Goal: Task Accomplishment & Management: Complete application form

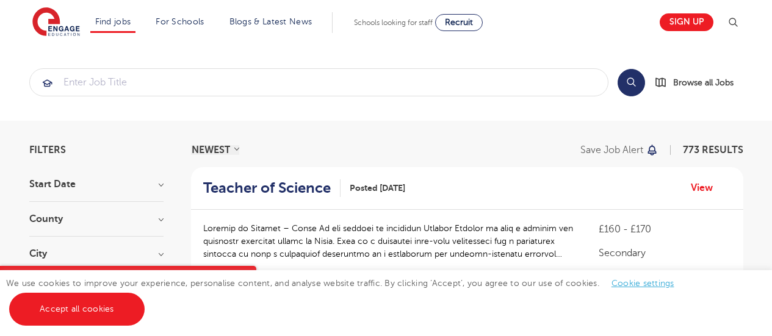
click at [68, 318] on link "Accept all cookies" at bounding box center [76, 309] width 135 height 33
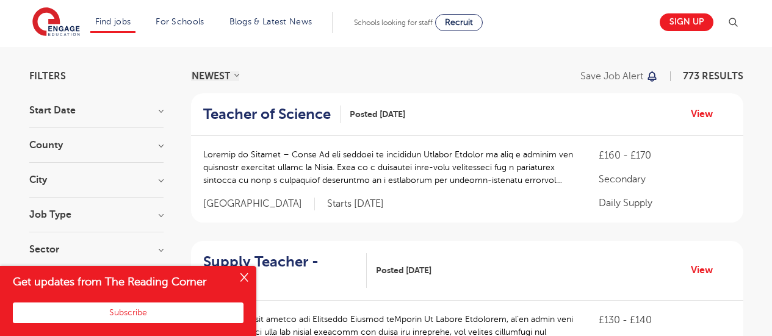
scroll to position [81, 0]
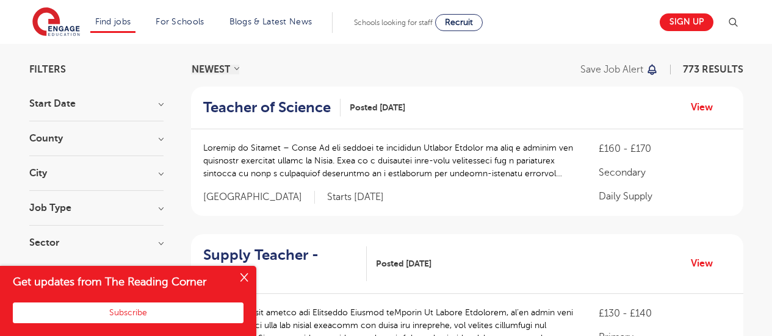
click at [245, 282] on button "Close" at bounding box center [244, 278] width 24 height 24
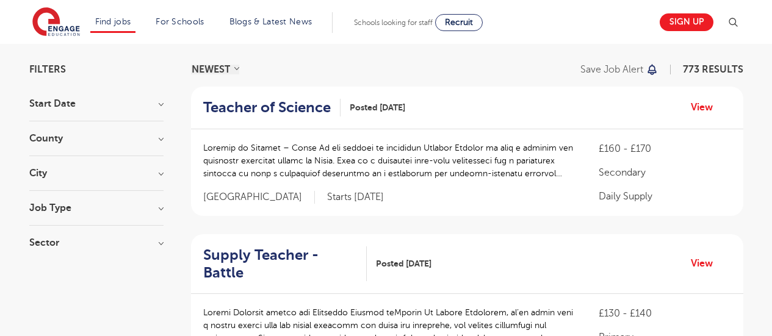
click at [118, 199] on section "Start Date September 154 January 2 Show more County London 507 Hertfordshire 11…" at bounding box center [96, 179] width 134 height 161
click at [139, 209] on h3 "Job Type" at bounding box center [96, 208] width 134 height 10
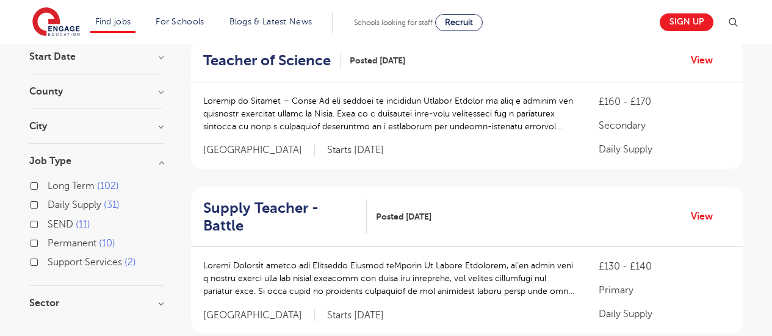
scroll to position [118, 0]
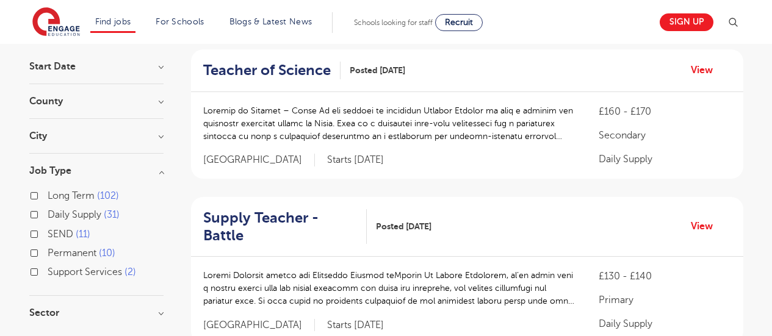
click at [135, 132] on h3 "City" at bounding box center [96, 136] width 134 height 10
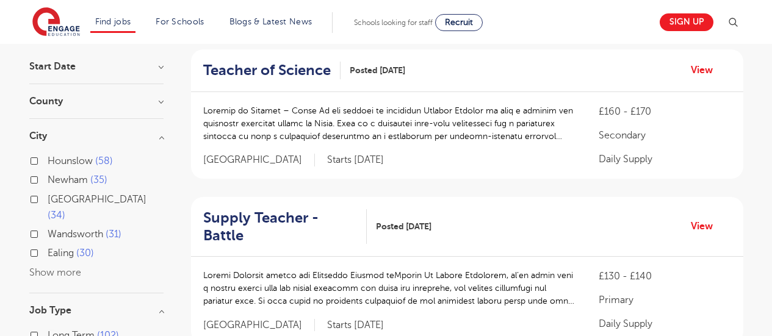
click at [48, 162] on label "Hounslow 58" at bounding box center [80, 161] width 65 height 16
click at [48, 162] on input "Hounslow 58" at bounding box center [52, 160] width 8 height 8
checkbox input "true"
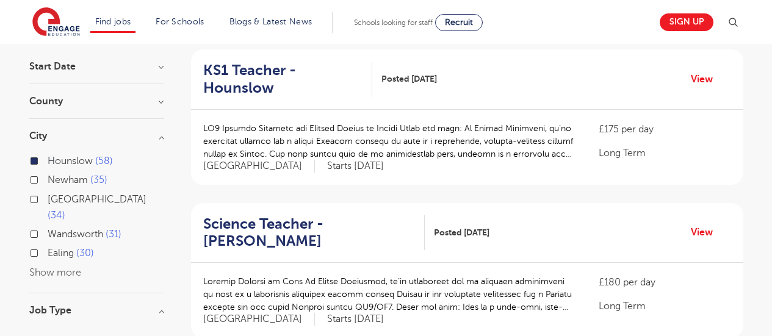
click at [48, 162] on label "Hounslow 58" at bounding box center [80, 161] width 65 height 16
click at [48, 162] on input "Hounslow 58" at bounding box center [52, 160] width 8 height 8
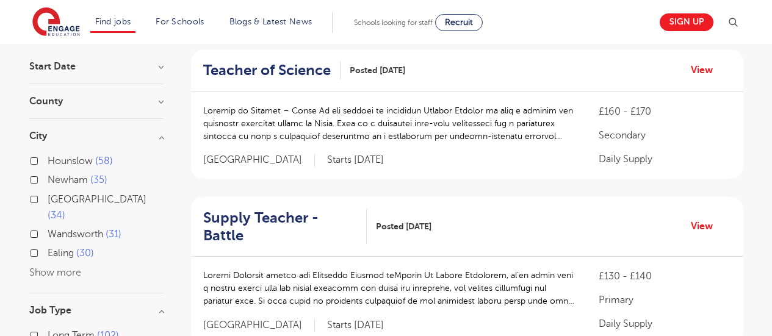
click at [48, 245] on label "Ealing 30" at bounding box center [71, 253] width 46 height 16
click at [48, 248] on input "Ealing 30" at bounding box center [52, 252] width 8 height 8
checkbox input "true"
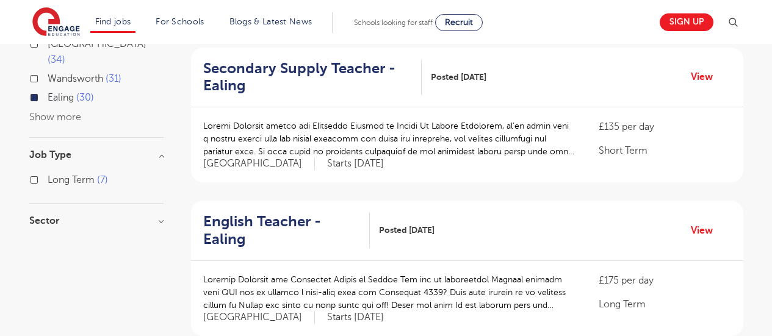
scroll to position [272, 0]
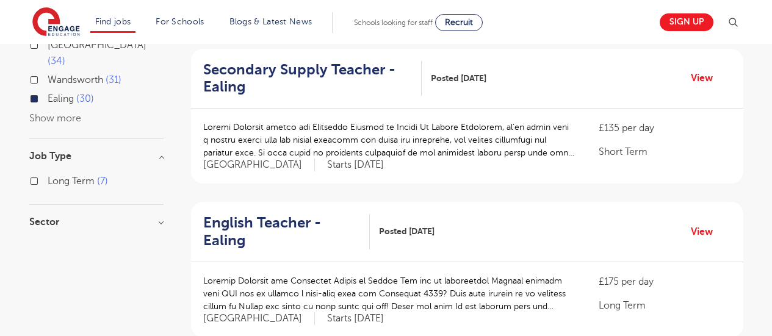
click at [52, 217] on h3 "Sector" at bounding box center [96, 222] width 134 height 10
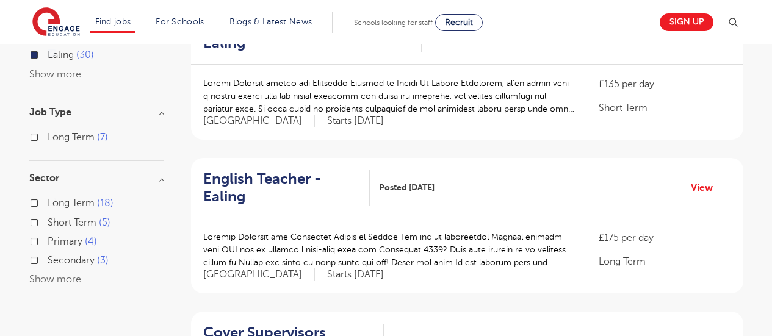
scroll to position [319, 0]
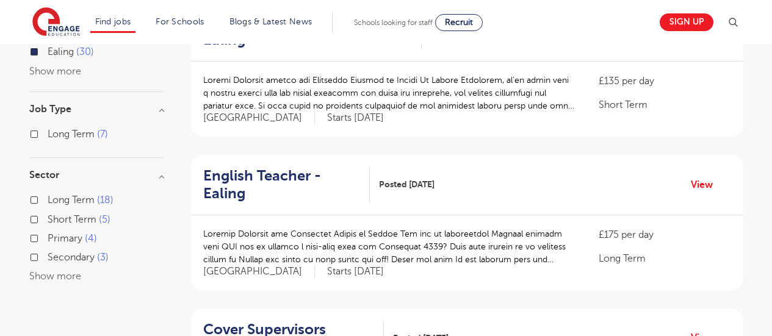
click at [48, 231] on label "Primary 4" at bounding box center [72, 239] width 49 height 16
click at [48, 233] on input "Primary 4" at bounding box center [52, 237] width 8 height 8
checkbox input "true"
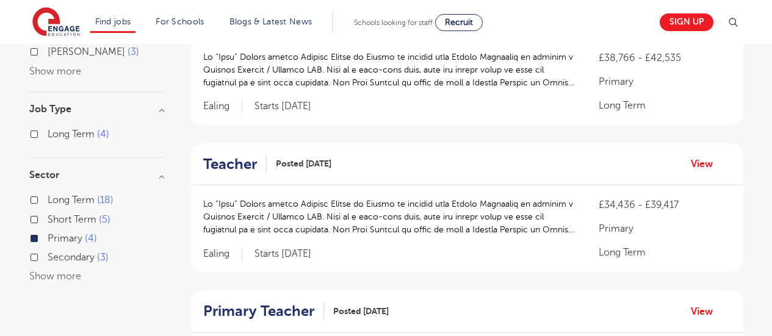
click at [48, 212] on label "Short Term 5" at bounding box center [79, 220] width 63 height 16
click at [48, 214] on input "Short Term 5" at bounding box center [52, 218] width 8 height 8
checkbox input "true"
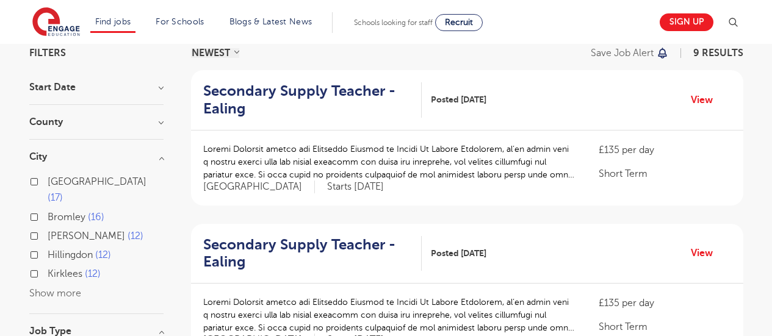
scroll to position [96, 0]
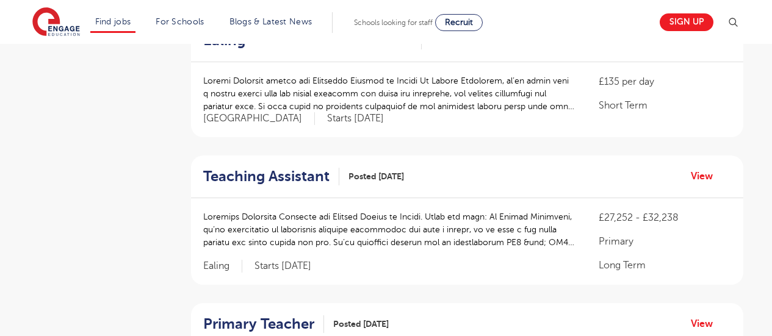
scroll to position [779, 0]
click at [543, 237] on p at bounding box center [388, 229] width 371 height 38
click at [545, 235] on p at bounding box center [388, 229] width 371 height 38
click at [703, 182] on link "View" at bounding box center [705, 176] width 31 height 16
click at [696, 178] on link "View" at bounding box center [705, 176] width 31 height 16
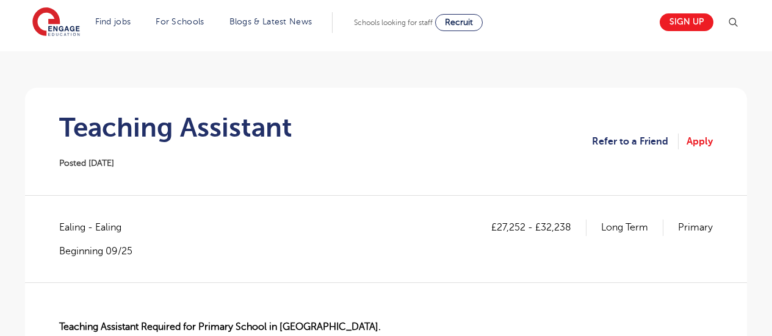
scroll to position [71, 0]
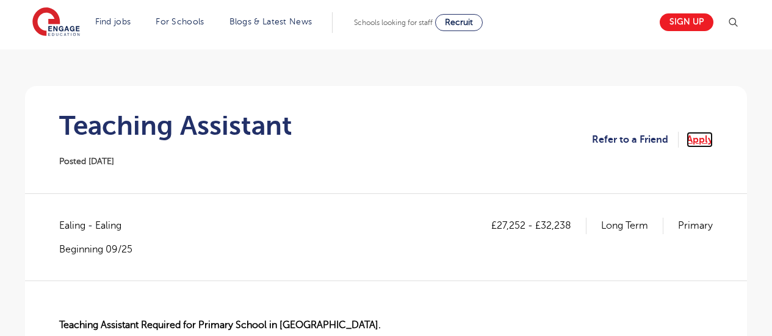
click at [704, 141] on link "Apply" at bounding box center [699, 140] width 26 height 16
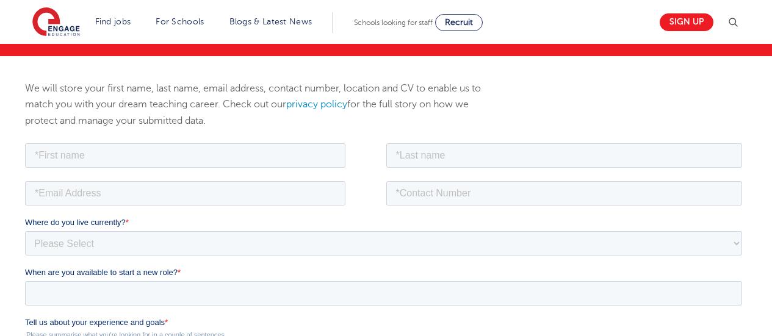
scroll to position [123, 0]
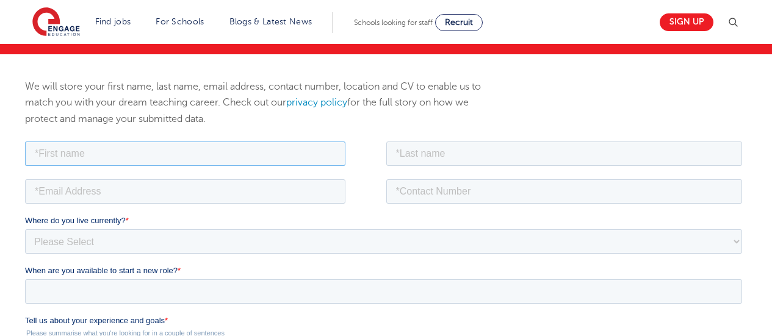
click at [228, 158] on input "text" at bounding box center [185, 153] width 320 height 24
type input "fatima"
click at [509, 149] on input "text" at bounding box center [564, 153] width 356 height 24
type input "uzzman"
click at [79, 195] on input "email" at bounding box center [185, 191] width 320 height 24
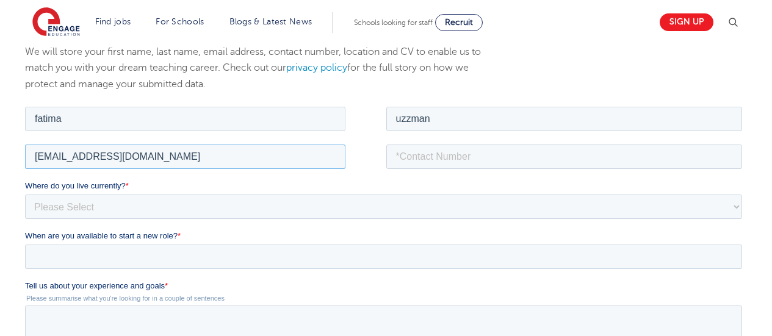
scroll to position [159, 0]
type input "fatima_uzzman@hotmail.com"
click at [470, 143] on input "tel" at bounding box center [564, 155] width 356 height 24
type input "07378898008"
click at [556, 207] on select "Please Select UK Canada Ireland Australia New Zealand Europe USA South Africa J…" at bounding box center [383, 205] width 717 height 24
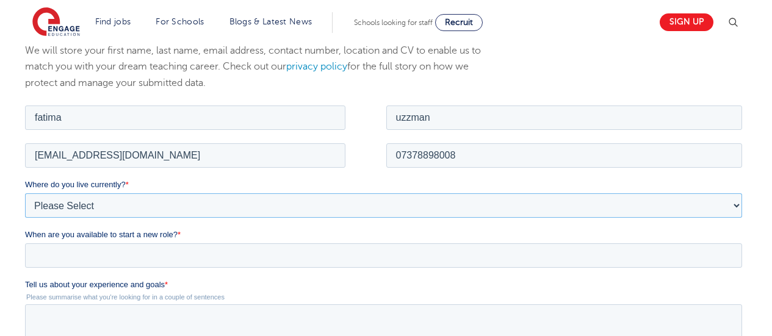
select select "UK"
click at [25, 193] on select "Please Select UK Canada Ireland Australia New Zealand Europe USA South Africa J…" at bounding box center [383, 205] width 717 height 24
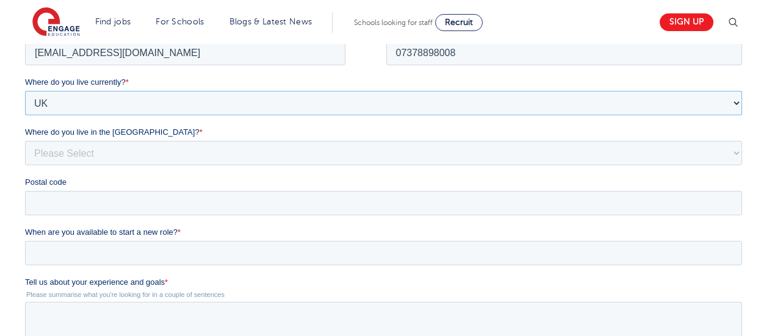
scroll to position [261, 0]
click at [279, 160] on select "Please Select Overseas Barnsley Bedfordshire Berkshire Bournemouth Bracknell Fo…" at bounding box center [383, 152] width 717 height 24
click at [48, 177] on span "Postal code" at bounding box center [45, 181] width 41 height 9
click at [48, 190] on input "Postal code" at bounding box center [383, 202] width 717 height 24
click at [54, 157] on select "Please Select Overseas Barnsley Bedfordshire Berkshire Bournemouth Bracknell Fo…" at bounding box center [383, 152] width 717 height 24
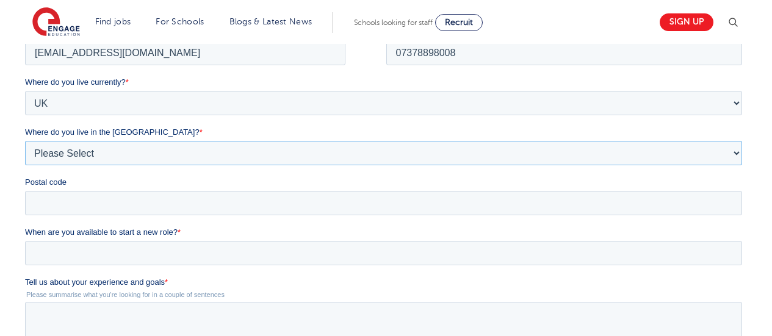
select select "[GEOGRAPHIC_DATA]"
click at [43, 140] on select "Please Select Overseas Barnsley Bedfordshire Berkshire Bournemouth Bracknell Fo…" at bounding box center [383, 152] width 717 height 24
click at [40, 205] on input "Postal code" at bounding box center [383, 202] width 717 height 24
type input "UB54LN"
click at [61, 260] on input "When are you available to start a new role? *" at bounding box center [383, 252] width 717 height 24
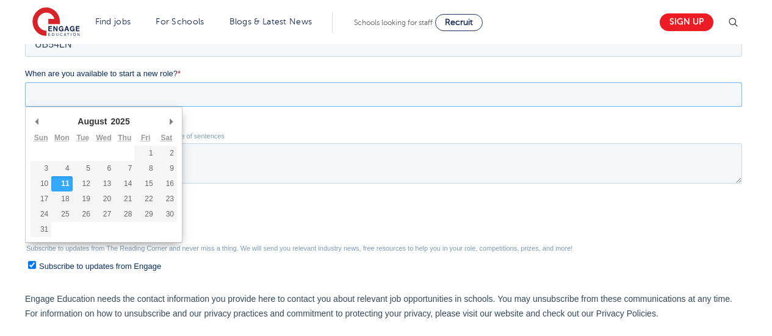
scroll to position [421, 0]
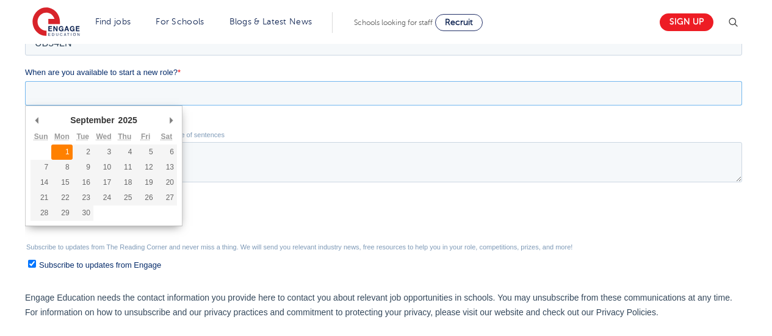
type div "2025-09-01"
type input "2025/09/01"
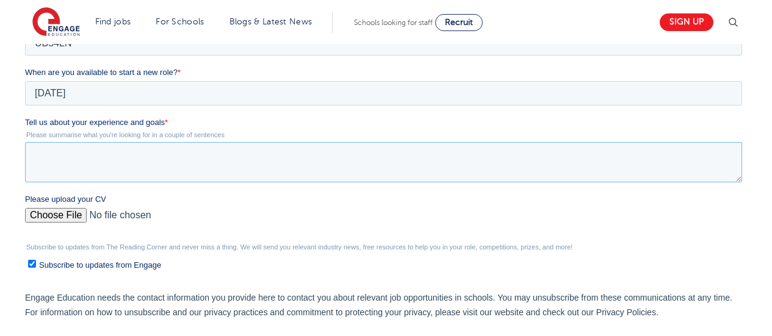
click at [145, 170] on textarea "Tell us about your experience and goals *" at bounding box center [383, 162] width 717 height 40
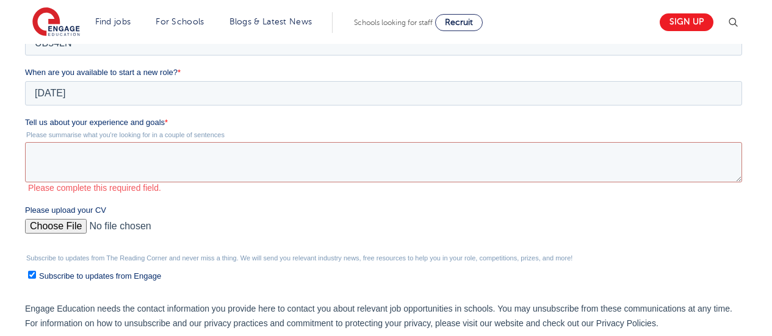
drag, startPoint x: 48, startPoint y: -40, endPoint x: 125, endPoint y: 125, distance: 181.7
click at [27, 121] on span "Tell us about your experience and goals" at bounding box center [95, 122] width 140 height 9
click at [27, 142] on textarea "Tell us about your experience and goals *" at bounding box center [383, 162] width 717 height 40
drag, startPoint x: 46, startPoint y: -38, endPoint x: 104, endPoint y: 125, distance: 173.4
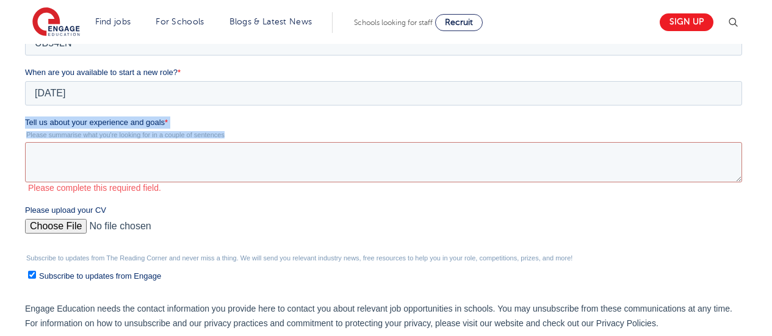
drag, startPoint x: 224, startPoint y: 134, endPoint x: 12, endPoint y: 120, distance: 212.1
click html "Job Position Job Sector Job ID Job Number Job Owner fatima uzzman fatima_uzzman…"
copy div "Tell us about your experience and goals * Please summarise what you're looking …"
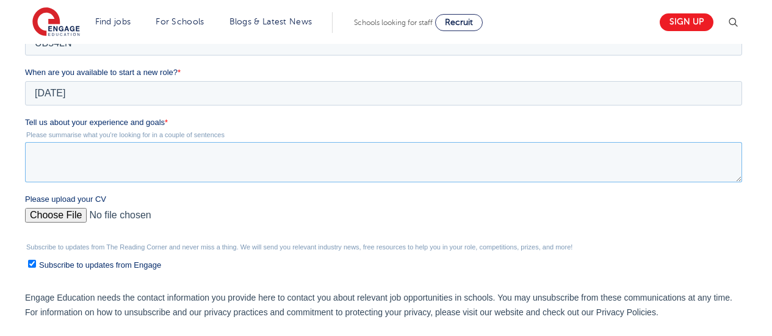
click at [268, 175] on textarea "Tell us about your experience and goals *" at bounding box center [383, 162] width 717 height 40
paste textarea "I’m a 19-year-old with a real passion for supporting children as they learn and…"
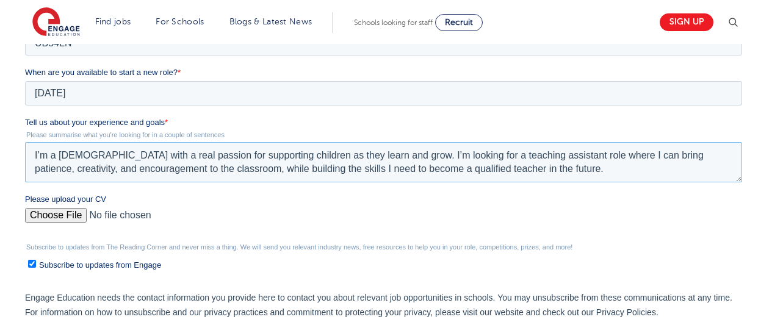
type textarea "I’m a 19-year-old with a real passion for supporting children as they learn and…"
click at [617, 235] on fieldset "Please upload your CV" at bounding box center [386, 218] width 722 height 50
drag, startPoint x: 770, startPoint y: 169, endPoint x: 769, endPoint y: 194, distance: 25.0
click at [769, 194] on div "We will store your first name, last name, email address, contact number, locati…" at bounding box center [386, 93] width 772 height 674
click at [60, 218] on input "Please upload your CV" at bounding box center [383, 220] width 717 height 24
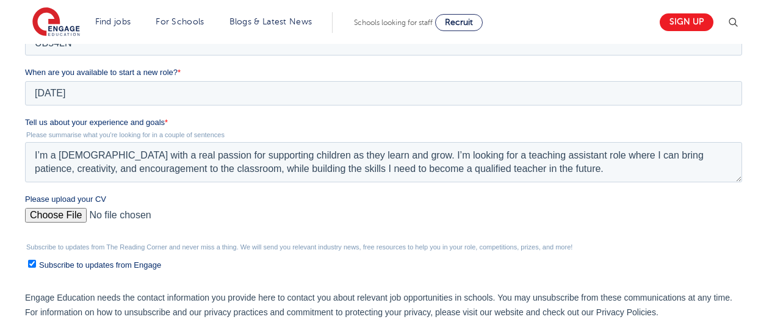
type input "C:\fakepath\fatima's CV.pdf latest.pdf"
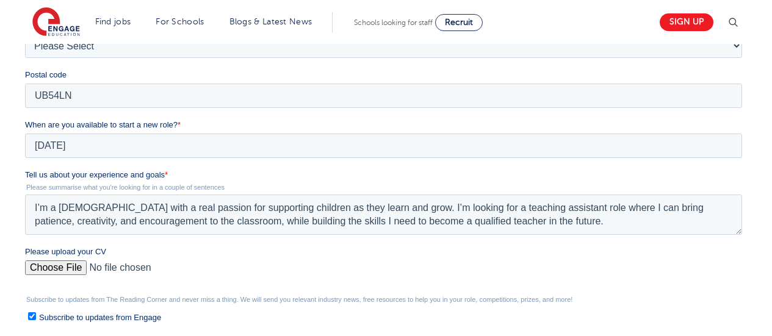
scroll to position [364, 0]
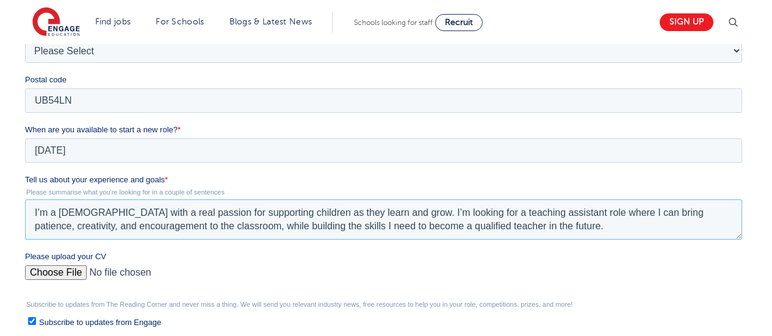
click at [138, 207] on textarea "I’m a 19-year-old with a real passion for supporting children as they learn and…" at bounding box center [383, 219] width 717 height 40
click at [110, 210] on textarea "I’m a 19-year-old with a real passion for supporting children as they learn and…" at bounding box center [383, 219] width 717 height 40
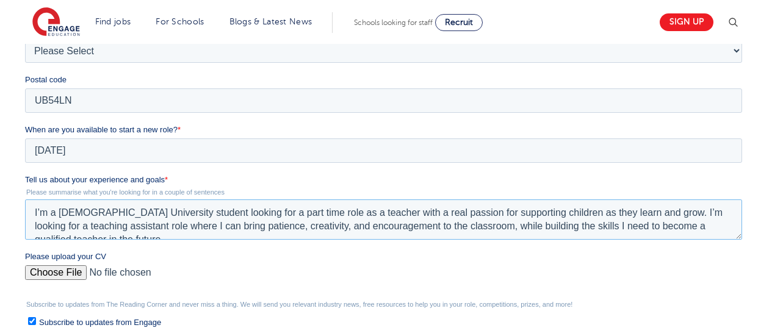
type textarea "I’m a 19-year-old University student looking for a part time role as a teacher …"
click at [627, 256] on label "Please upload your CV" at bounding box center [386, 257] width 722 height 12
click at [627, 265] on input "Please upload your CV" at bounding box center [383, 277] width 717 height 24
click at [504, 290] on fieldset "Please upload your CV" at bounding box center [386, 276] width 722 height 50
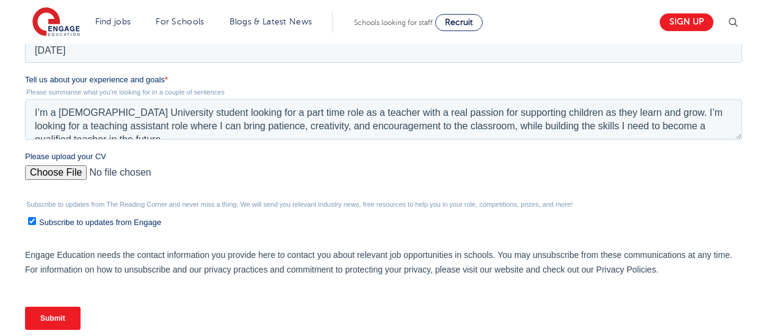
scroll to position [466, 0]
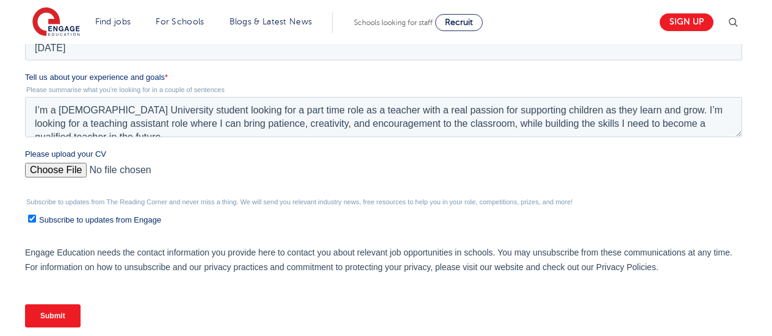
click at [65, 171] on input "Please upload your CV" at bounding box center [383, 175] width 717 height 24
type input "C:\fakepath\fatima's CV.pdf latest.pdf"
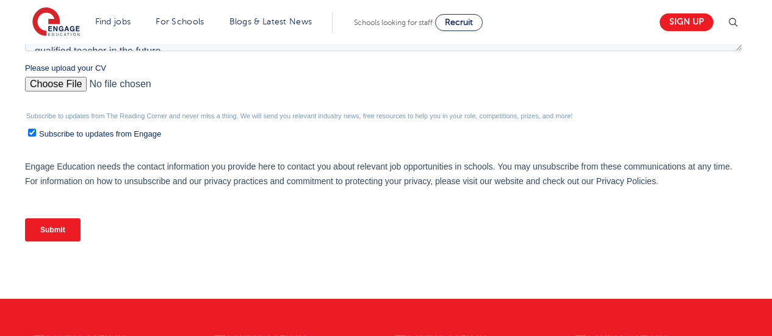
scroll to position [562, 0]
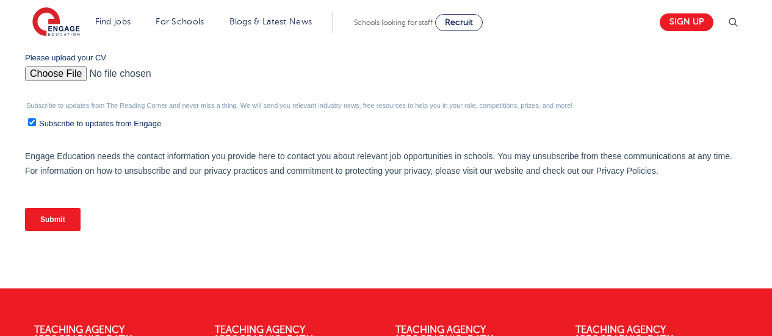
click at [63, 215] on input "Submit" at bounding box center [53, 219] width 56 height 23
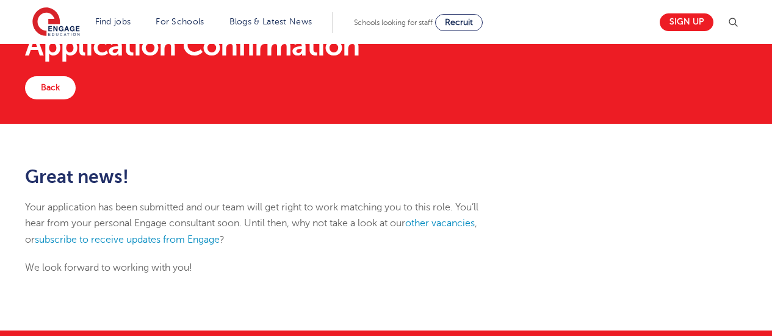
scroll to position [52, 0]
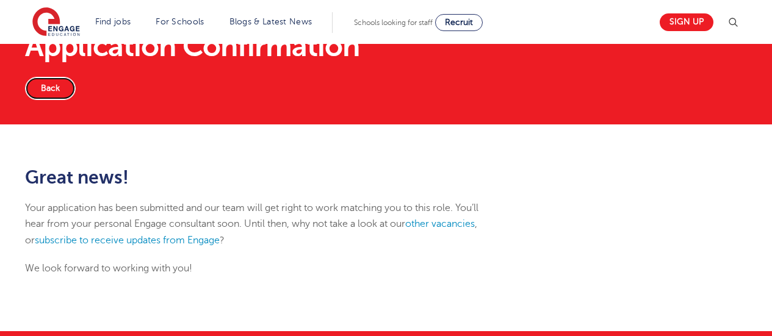
click at [39, 77] on link "Back" at bounding box center [50, 88] width 51 height 23
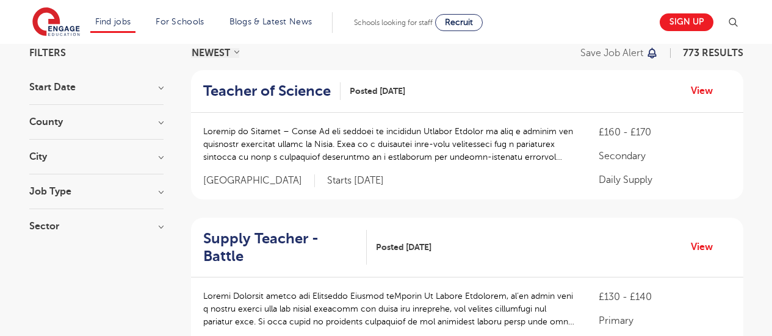
scroll to position [101, 0]
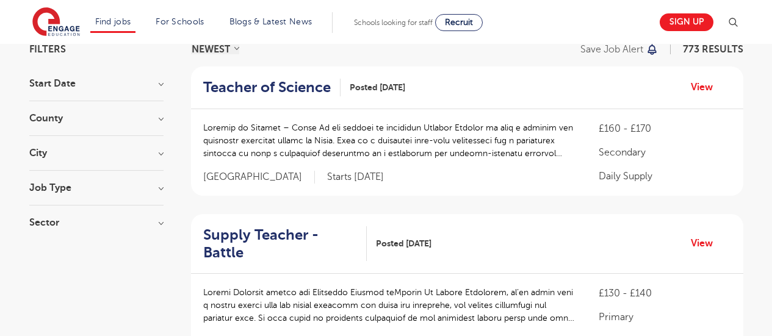
click at [96, 227] on h3 "Sector" at bounding box center [96, 223] width 134 height 10
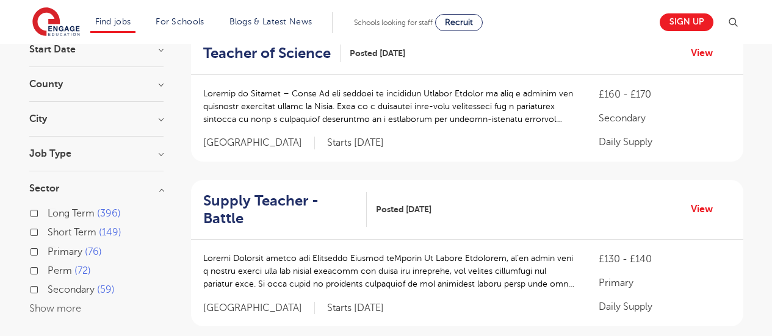
scroll to position [137, 0]
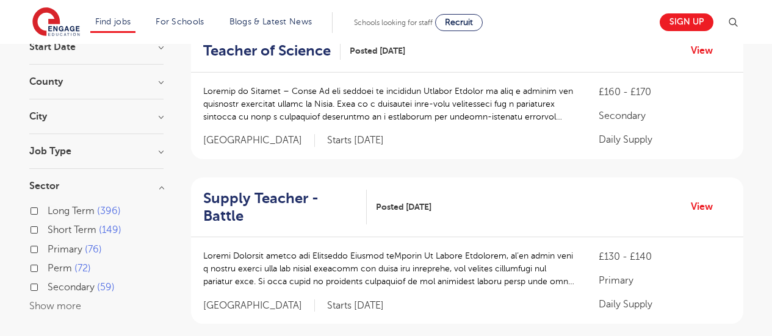
click at [127, 84] on h3 "County" at bounding box center [96, 82] width 134 height 10
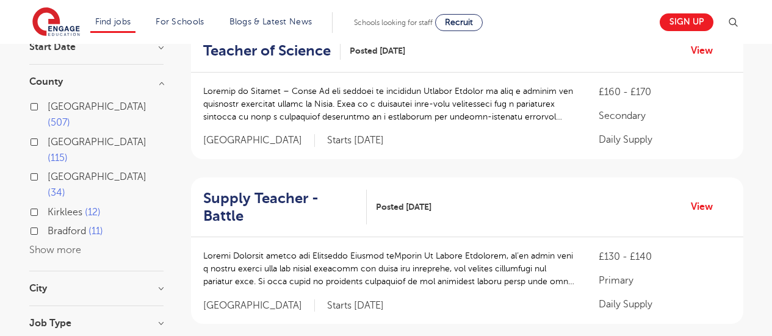
click at [70, 117] on span "507" at bounding box center [59, 122] width 23 height 11
click at [56, 107] on input "London 507" at bounding box center [52, 105] width 8 height 8
checkbox input "true"
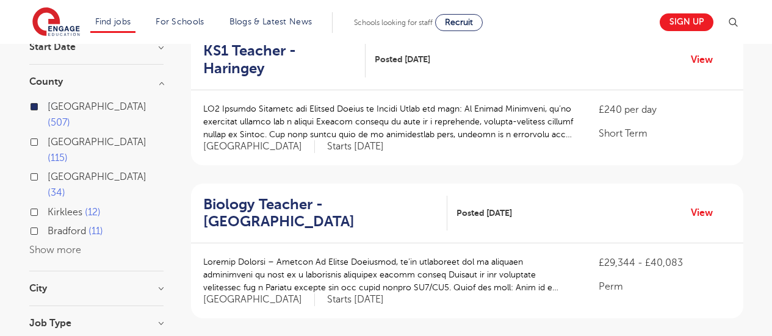
click at [107, 284] on h3 "City" at bounding box center [96, 289] width 134 height 10
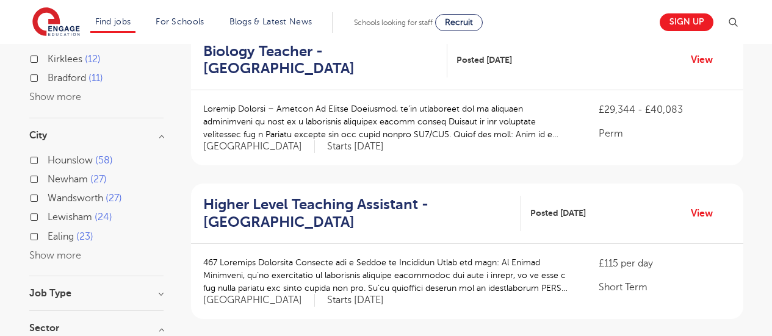
scroll to position [298, 0]
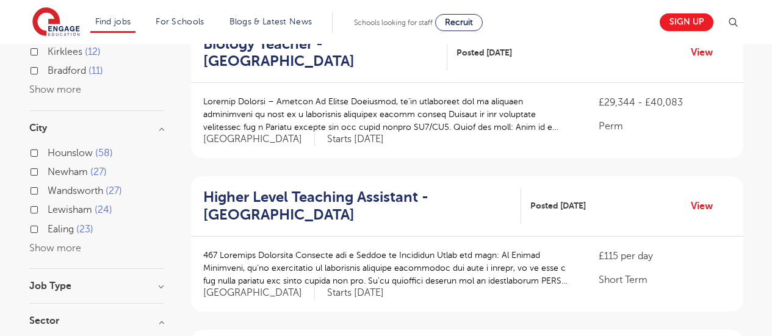
click at [48, 221] on label "Ealing 23" at bounding box center [71, 229] width 46 height 16
click at [48, 224] on input "Ealing 23" at bounding box center [52, 228] width 8 height 8
checkbox input "true"
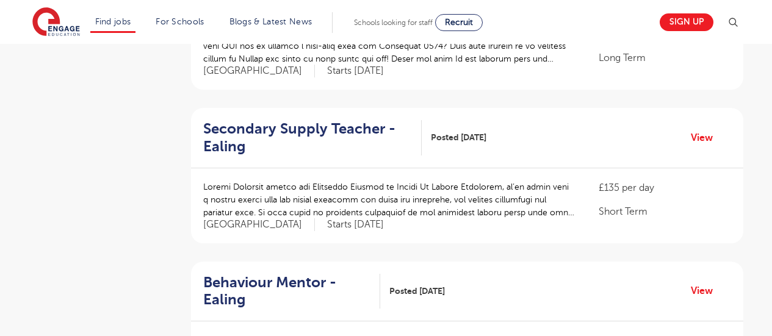
scroll to position [827, 0]
click at [534, 180] on p at bounding box center [388, 199] width 371 height 38
click at [709, 129] on link "View" at bounding box center [705, 137] width 31 height 16
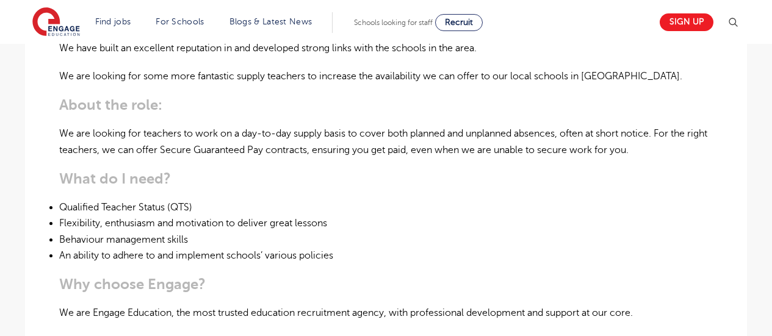
scroll to position [412, 0]
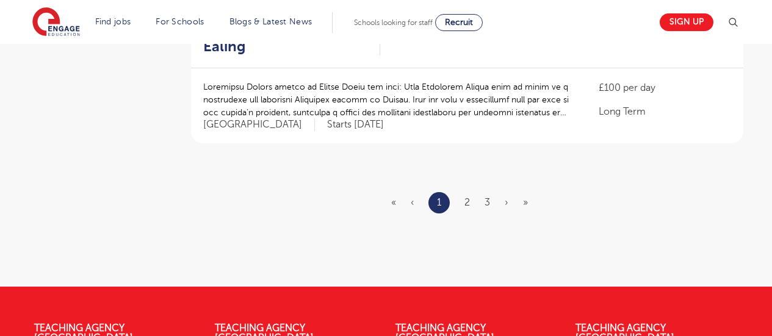
scroll to position [1497, 0]
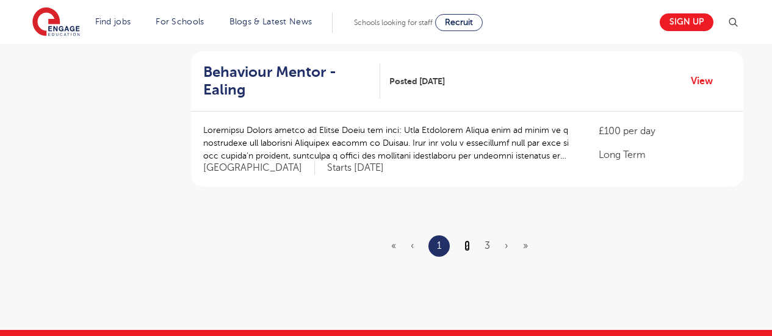
click at [467, 240] on link "2" at bounding box center [466, 245] width 5 height 11
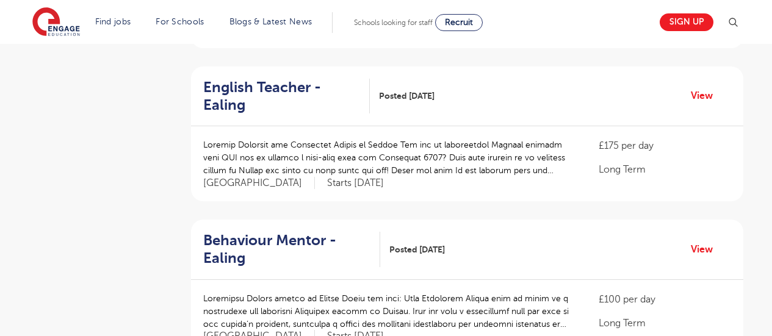
scroll to position [1327, 0]
